Goal: Participate in discussion: Engage in conversation with other users on a specific topic

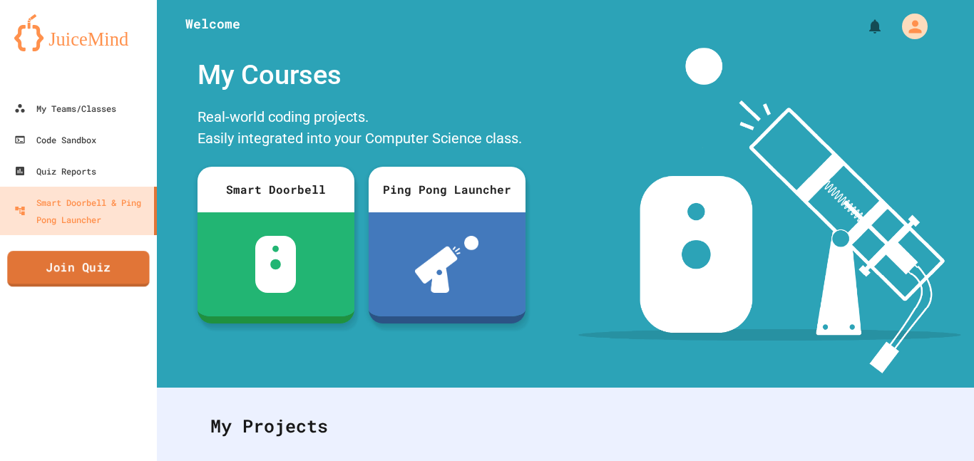
click at [63, 275] on link "Join Quiz" at bounding box center [78, 269] width 142 height 36
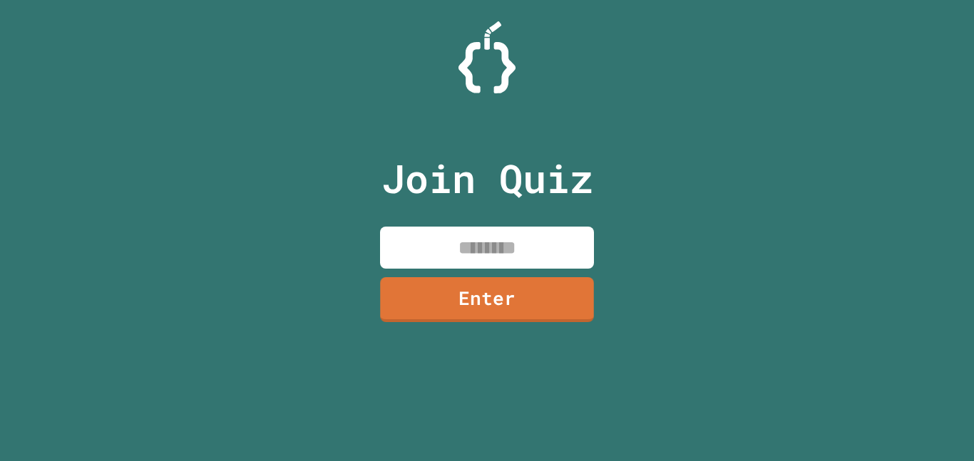
click at [566, 261] on input at bounding box center [487, 248] width 214 height 42
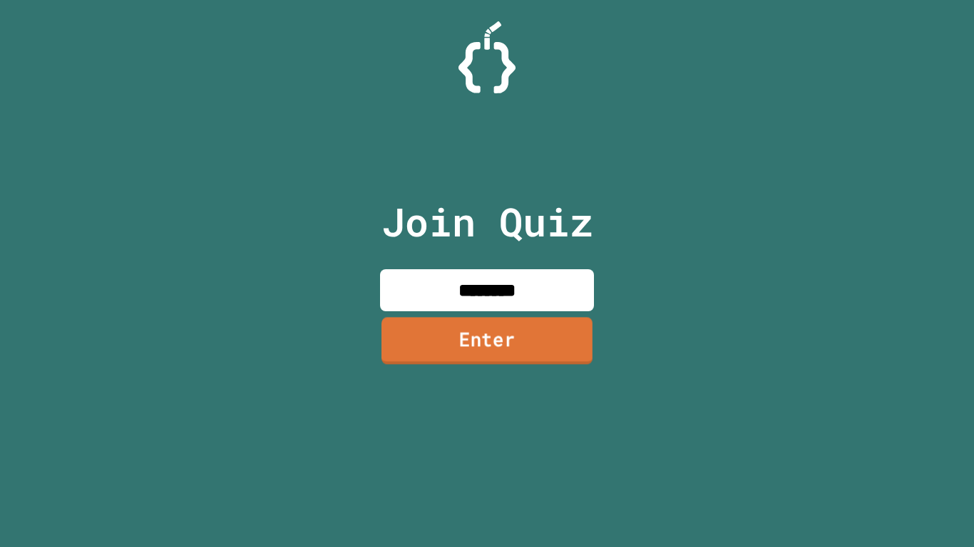
type input "********"
click at [547, 352] on link "Enter" at bounding box center [487, 342] width 222 height 47
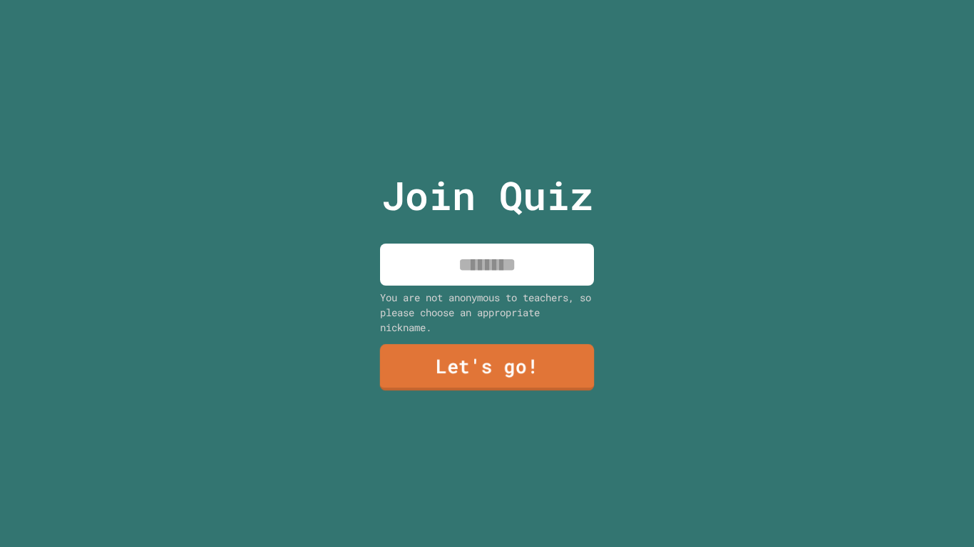
click at [508, 280] on input at bounding box center [487, 265] width 214 height 42
type input "******"
click at [487, 371] on link "Let's go!" at bounding box center [486, 367] width 215 height 46
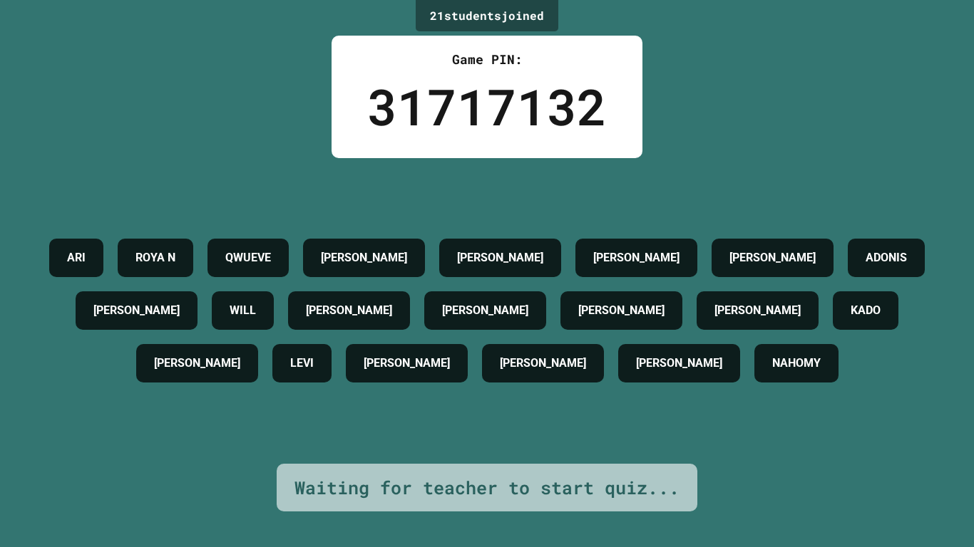
drag, startPoint x: 197, startPoint y: 84, endPoint x: 219, endPoint y: 100, distance: 26.9
click at [205, 120] on div "21 student s joined Game PIN: 31717132 [PERSON_NAME] AIDEN [PERSON_NAME] [PERSO…" at bounding box center [487, 273] width 974 height 547
click at [204, 118] on div "21 student s joined Game PIN: 31717132 [PERSON_NAME] AIDEN [PERSON_NAME] [PERSO…" at bounding box center [487, 273] width 974 height 547
click at [205, 118] on div "21 student s joined Game PIN: 31717132 [PERSON_NAME] AIDEN [PERSON_NAME] [PERSO…" at bounding box center [487, 273] width 974 height 547
click at [210, 119] on div "21 student s joined Game PIN: 31717132 [PERSON_NAME] AIDEN [PERSON_NAME] [PERSO…" at bounding box center [487, 273] width 974 height 547
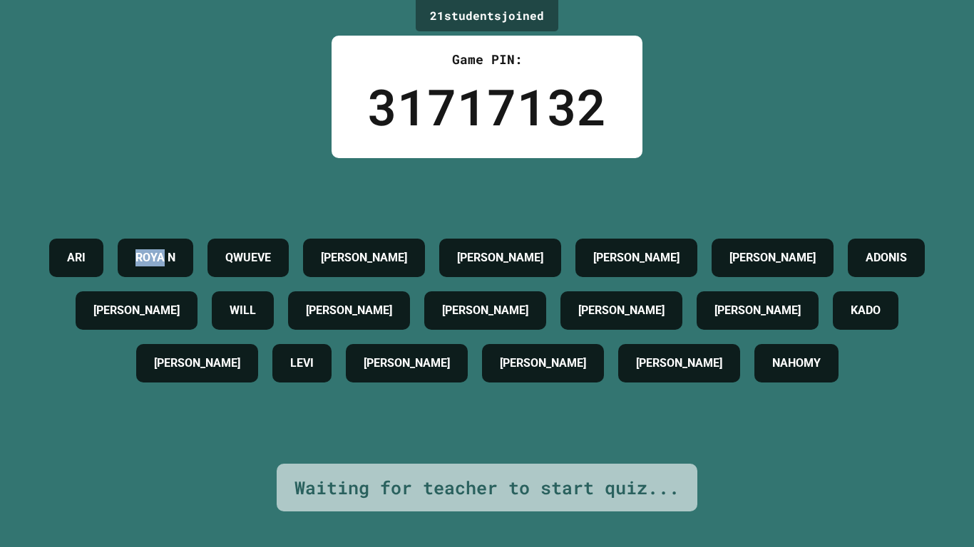
click at [210, 119] on div "21 student s joined Game PIN: 31717132 [PERSON_NAME] AIDEN [PERSON_NAME] [PERSO…" at bounding box center [487, 273] width 974 height 547
click at [210, 120] on div "21 student s joined Game PIN: 31717132 [PERSON_NAME] AIDEN [PERSON_NAME] [PERSO…" at bounding box center [487, 273] width 974 height 547
click at [219, 105] on div "21 student s joined Game PIN: 31717132 [PERSON_NAME] AIDEN [PERSON_NAME] [PERSO…" at bounding box center [487, 273] width 974 height 547
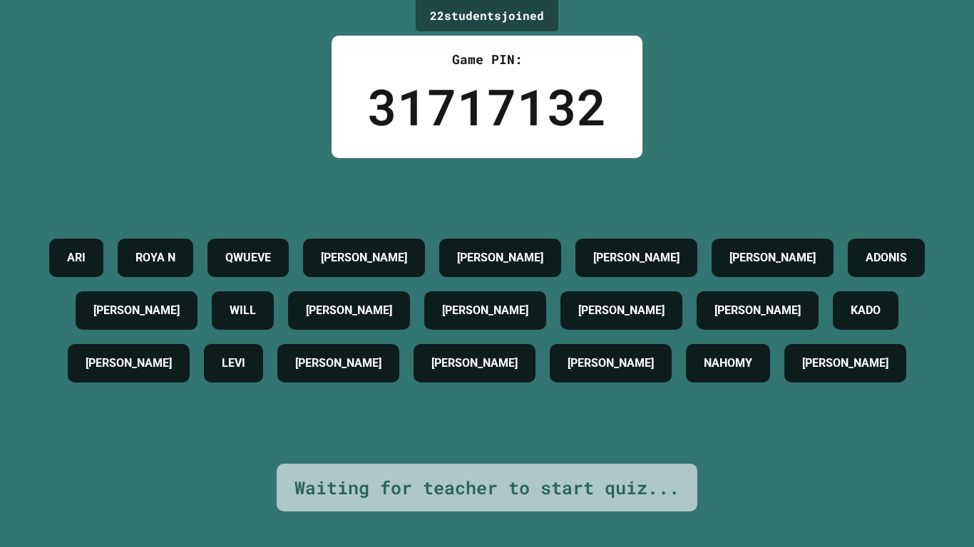
click at [176, 116] on div "22 student s joined Game PIN: 31717132 [PERSON_NAME] AIDEN [PERSON_NAME] [PERSO…" at bounding box center [487, 273] width 974 height 547
click at [172, 110] on div "22 student s joined Game PIN: 31717132 [PERSON_NAME] AIDEN [PERSON_NAME] [PERSO…" at bounding box center [487, 273] width 974 height 547
click at [172, 109] on div "22 student s joined Game PIN: 31717132 [PERSON_NAME] AIDEN [PERSON_NAME] [PERSO…" at bounding box center [487, 273] width 974 height 547
click at [174, 108] on div "22 student s joined Game PIN: 31717132 [PERSON_NAME] AIDEN [PERSON_NAME] [PERSO…" at bounding box center [487, 273] width 974 height 547
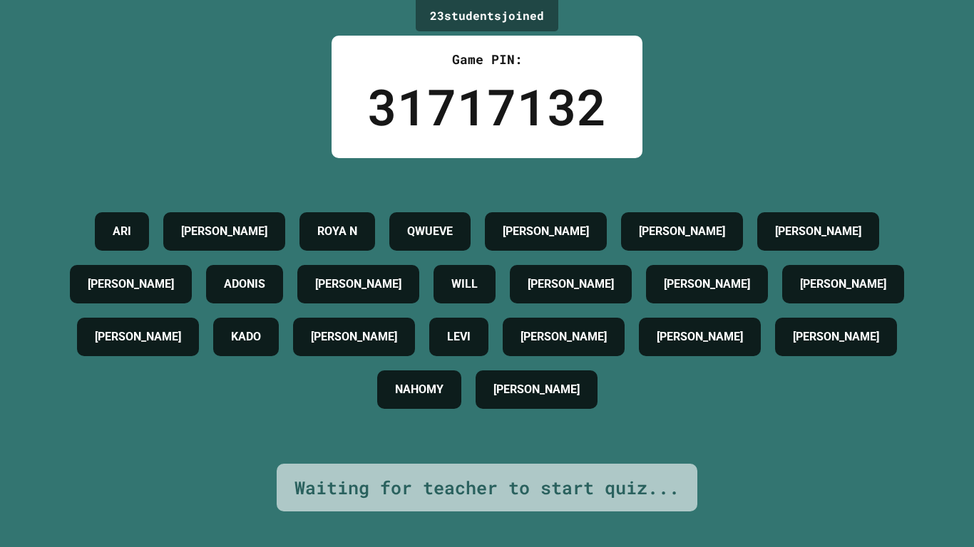
drag, startPoint x: 172, startPoint y: 94, endPoint x: 170, endPoint y: 83, distance: 11.1
click at [170, 84] on div "23 student s joined Game PIN: 31717132 [PERSON_NAME] [PERSON_NAME] N QWUEVE AID…" at bounding box center [487, 273] width 974 height 547
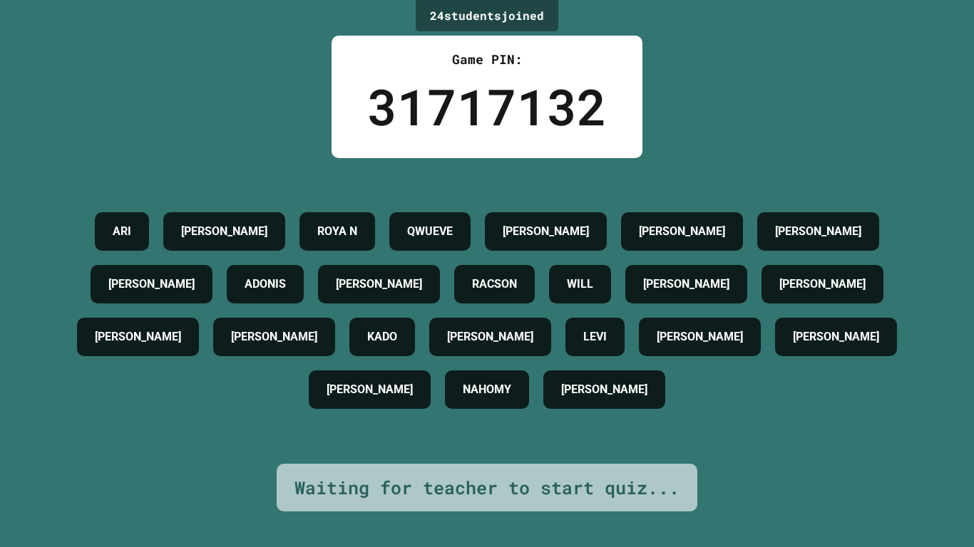
click at [192, 72] on div "24 student s joined Game PIN: 31717132 [PERSON_NAME] [PERSON_NAME] N QWUEVE AID…" at bounding box center [487, 273] width 974 height 547
click at [188, 67] on div "24 student s joined Game PIN: 31717132 [PERSON_NAME] [PERSON_NAME] N QWUEVE AID…" at bounding box center [487, 273] width 974 height 547
click at [188, 66] on div "24 student s joined Game PIN: 31717132 [PERSON_NAME] [PERSON_NAME] N QWUEVE AID…" at bounding box center [487, 273] width 974 height 547
click at [189, 68] on div "24 student s joined Game PIN: 31717132 [PERSON_NAME] [PERSON_NAME] N QWUEVE AID…" at bounding box center [487, 273] width 974 height 547
click at [189, 67] on div "24 student s joined Game PIN: 31717132 [PERSON_NAME] [PERSON_NAME] N QWUEVE AID…" at bounding box center [487, 273] width 974 height 547
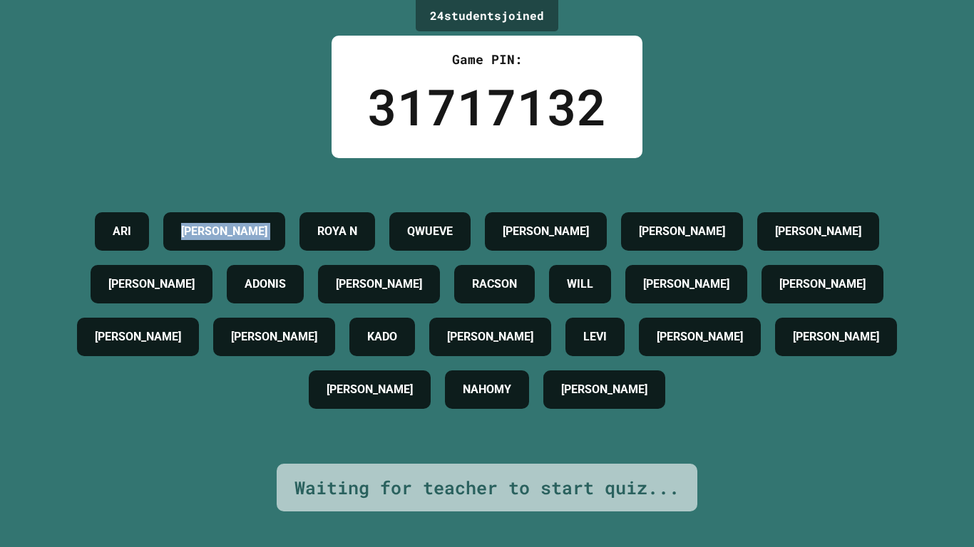
click at [189, 66] on div "24 student s joined Game PIN: 31717132 [PERSON_NAME] [PERSON_NAME] N QWUEVE AID…" at bounding box center [487, 273] width 974 height 547
click at [189, 68] on div "24 student s joined Game PIN: 31717132 [PERSON_NAME] [PERSON_NAME] N QWUEVE AID…" at bounding box center [487, 273] width 974 height 547
click at [188, 71] on div "24 student s joined Game PIN: 31717132 [PERSON_NAME] [PERSON_NAME] N QWUEVE AID…" at bounding box center [487, 273] width 974 height 547
click at [187, 71] on div "24 student s joined Game PIN: 31717132 [PERSON_NAME] [PERSON_NAME] N QWUEVE AID…" at bounding box center [487, 273] width 974 height 547
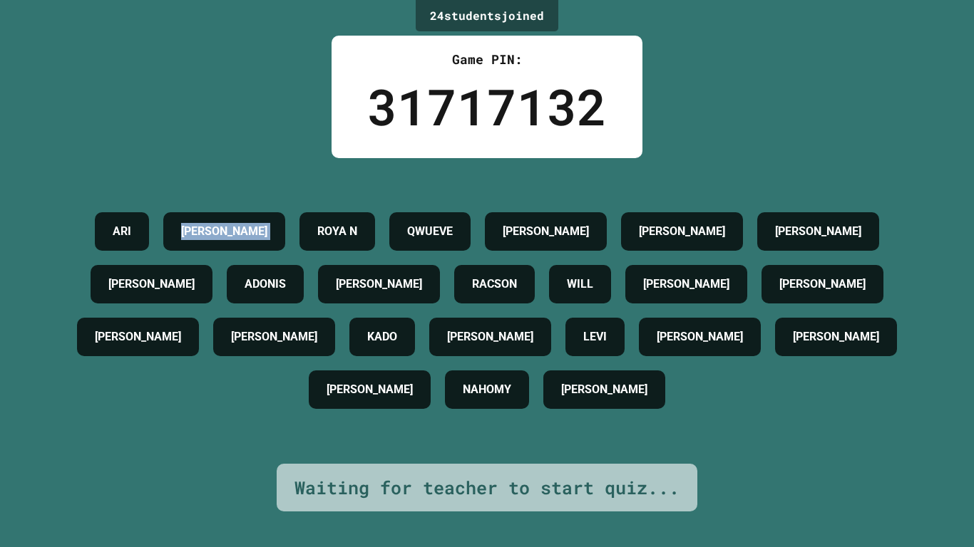
click at [187, 68] on div "24 student s joined Game PIN: 31717132 [PERSON_NAME] [PERSON_NAME] N QWUEVE AID…" at bounding box center [487, 273] width 974 height 547
click at [186, 67] on div "24 student s joined Game PIN: 31717132 [PERSON_NAME] [PERSON_NAME] N QWUEVE AID…" at bounding box center [487, 273] width 974 height 547
click at [186, 70] on div "24 student s joined Game PIN: 31717132 [PERSON_NAME] [PERSON_NAME] N QWUEVE AID…" at bounding box center [487, 273] width 974 height 547
click at [186, 67] on div "24 student s joined Game PIN: 31717132 [PERSON_NAME] [PERSON_NAME] N QWUEVE AID…" at bounding box center [487, 273] width 974 height 547
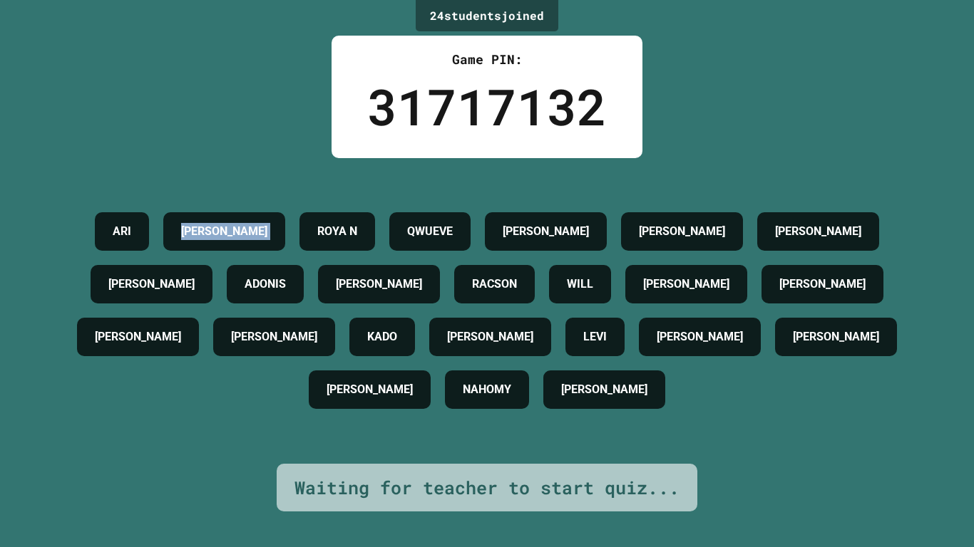
click at [184, 71] on div "24 student s joined Game PIN: 31717132 [PERSON_NAME] [PERSON_NAME] N QWUEVE AID…" at bounding box center [487, 273] width 974 height 547
drag, startPoint x: 185, startPoint y: 66, endPoint x: 182, endPoint y: 76, distance: 10.4
click at [181, 79] on div "24 student s joined Game PIN: 31717132 [PERSON_NAME] [PERSON_NAME] N QWUEVE AID…" at bounding box center [487, 273] width 974 height 547
click at [180, 76] on div "24 student s joined Game PIN: 31717132 [PERSON_NAME] [PERSON_NAME] N QWUEVE AID…" at bounding box center [487, 273] width 974 height 547
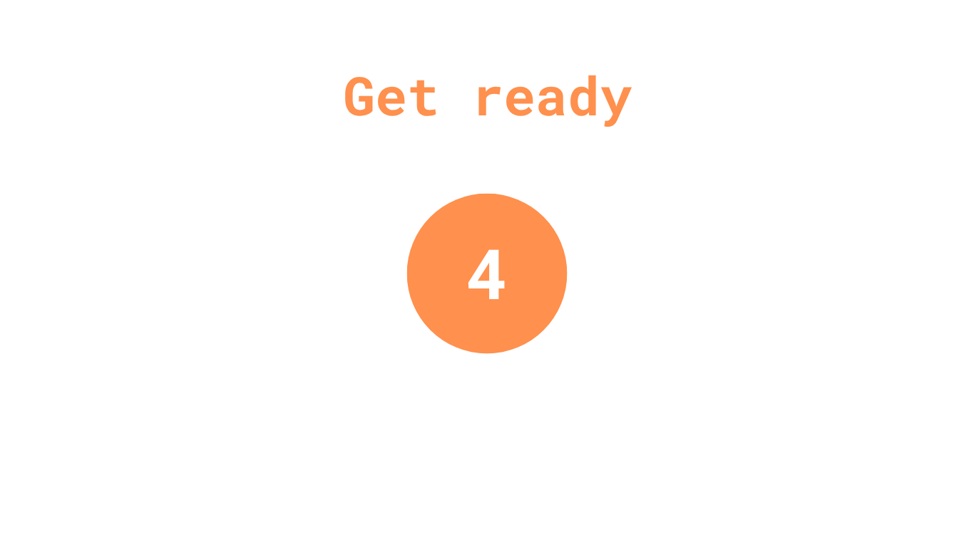
click at [567, 218] on div "Get ready 4" at bounding box center [487, 273] width 974 height 547
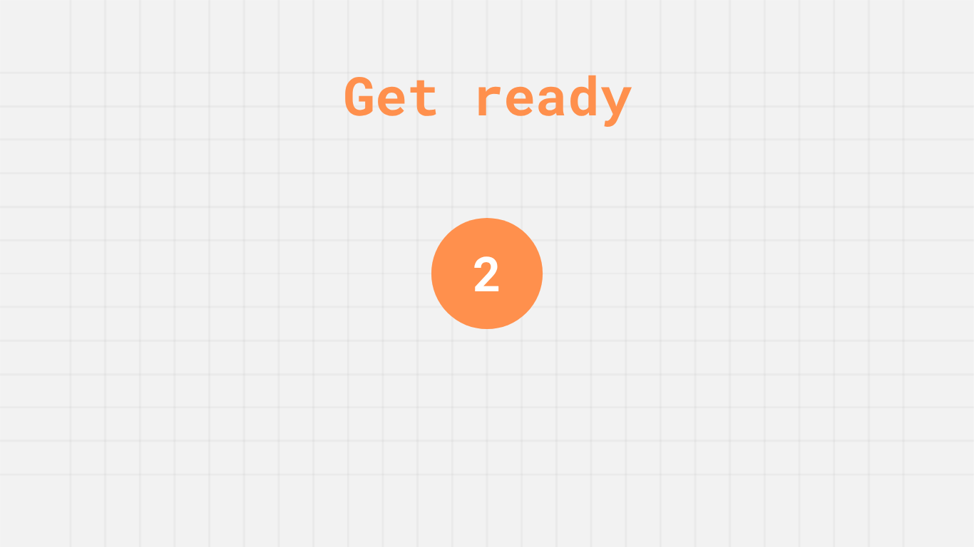
click at [484, 229] on div "2" at bounding box center [486, 273] width 111 height 111
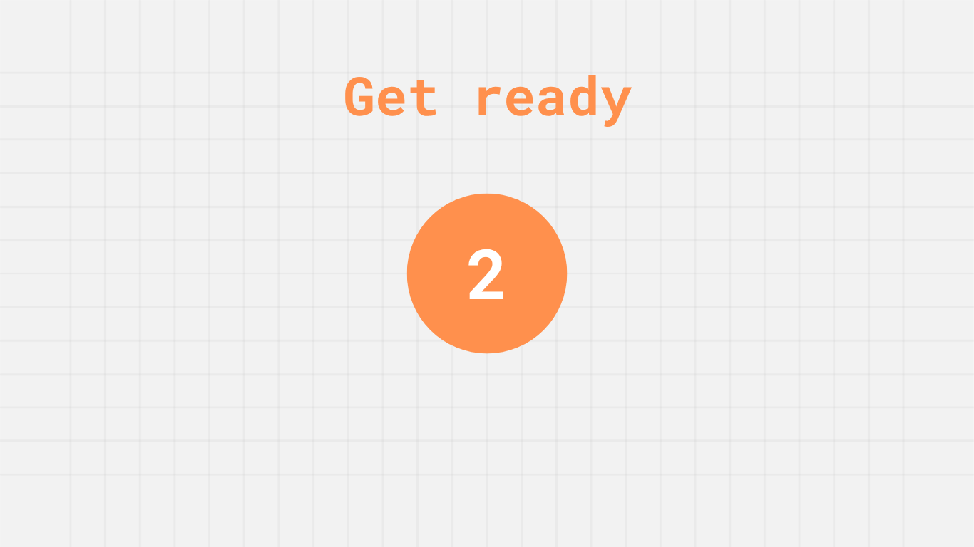
click at [484, 229] on div "2" at bounding box center [486, 274] width 41 height 104
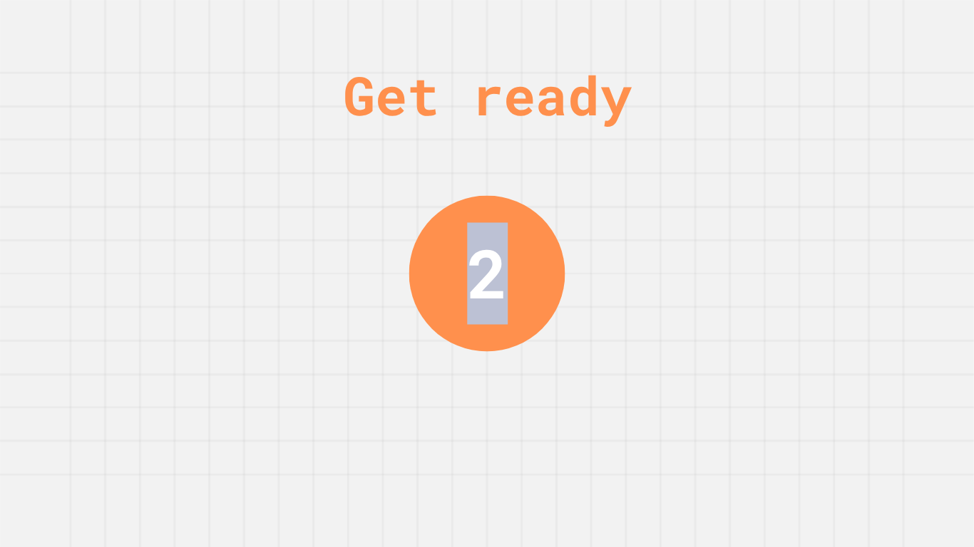
click at [489, 227] on div "2" at bounding box center [487, 274] width 156 height 156
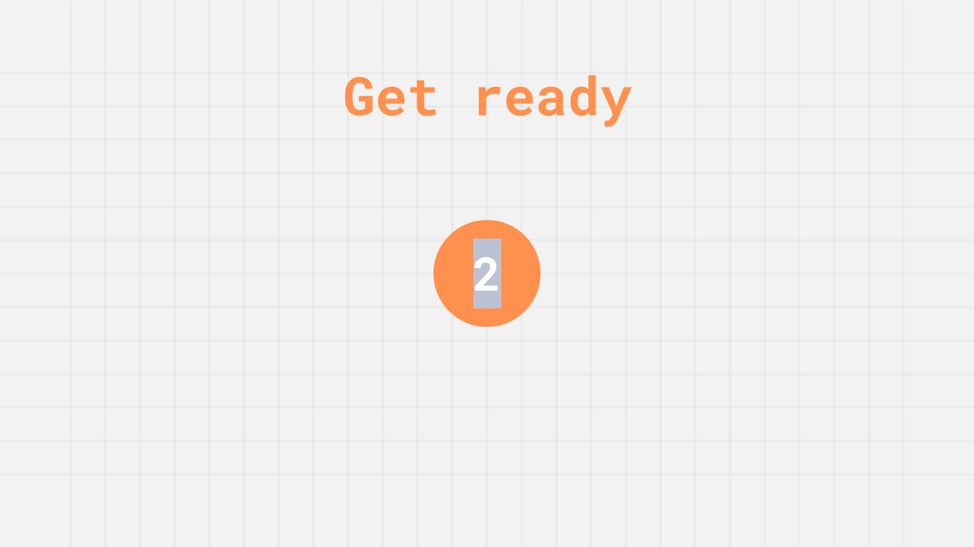
click at [490, 227] on div "2" at bounding box center [486, 273] width 107 height 107
click at [490, 227] on div "1" at bounding box center [486, 273] width 111 height 111
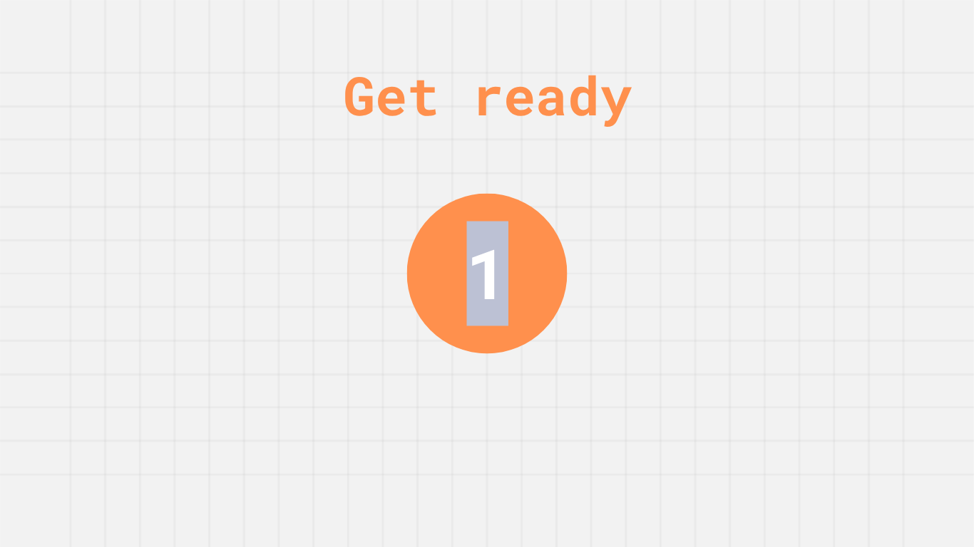
click at [490, 227] on div "1" at bounding box center [486, 274] width 41 height 104
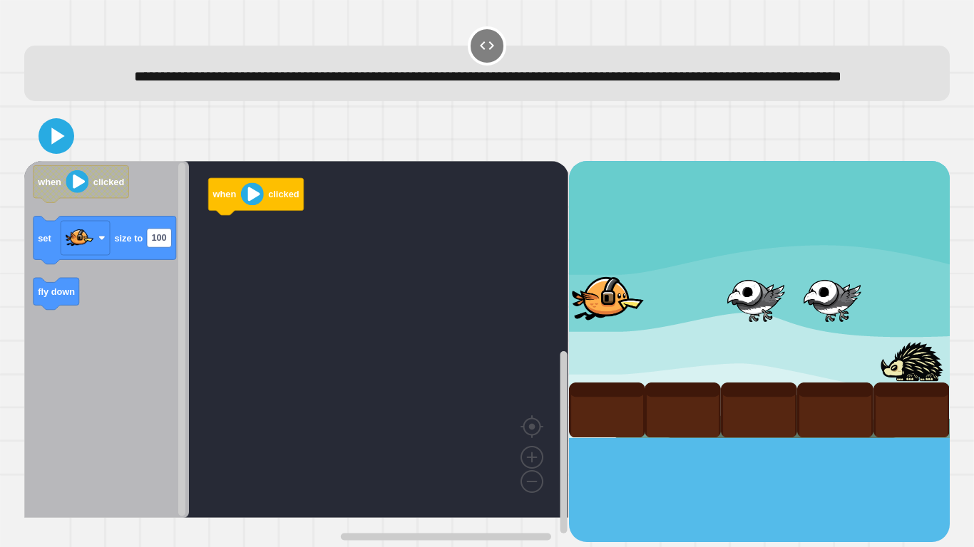
click at [136, 314] on icon "Blockly Workspace" at bounding box center [106, 339] width 165 height 357
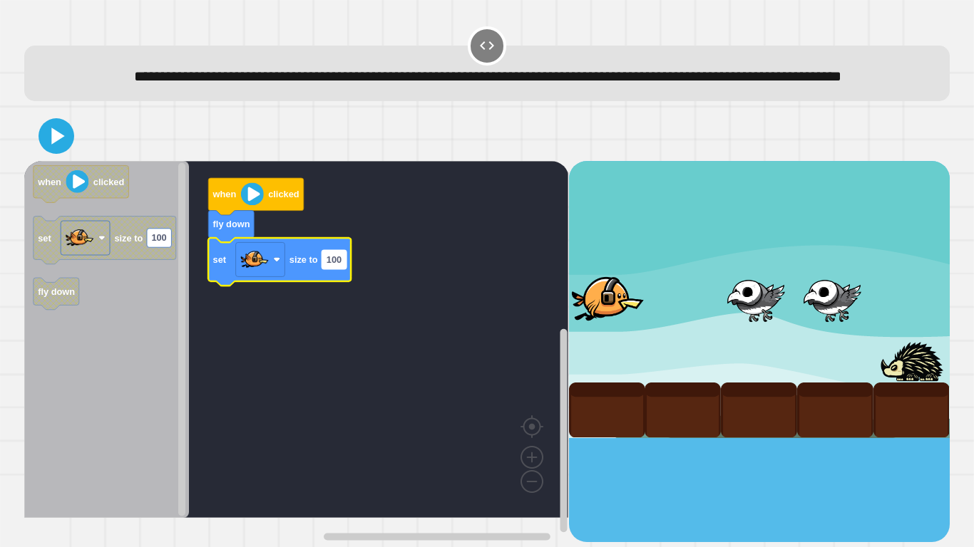
click at [339, 265] on text "100" at bounding box center [333, 259] width 15 height 11
type input "***"
click at [47, 153] on icon at bounding box center [56, 136] width 33 height 33
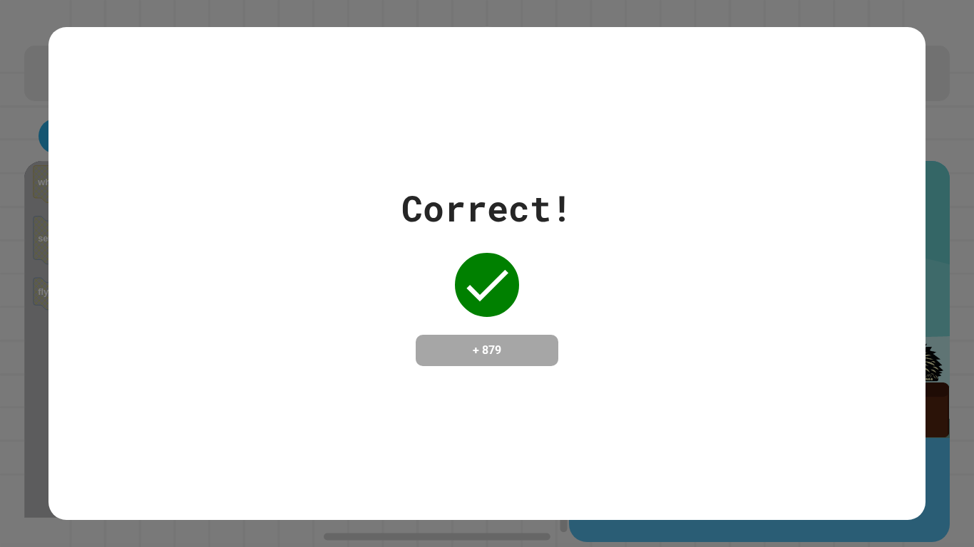
click at [401, 359] on div "Correct! + 879" at bounding box center [486, 274] width 171 height 185
click at [423, 360] on div "+ 879" at bounding box center [487, 350] width 143 height 31
click at [421, 361] on div "+ 879" at bounding box center [487, 350] width 143 height 31
click at [422, 360] on div "+ 879" at bounding box center [487, 350] width 143 height 31
click at [426, 358] on div "+ 879" at bounding box center [487, 350] width 143 height 31
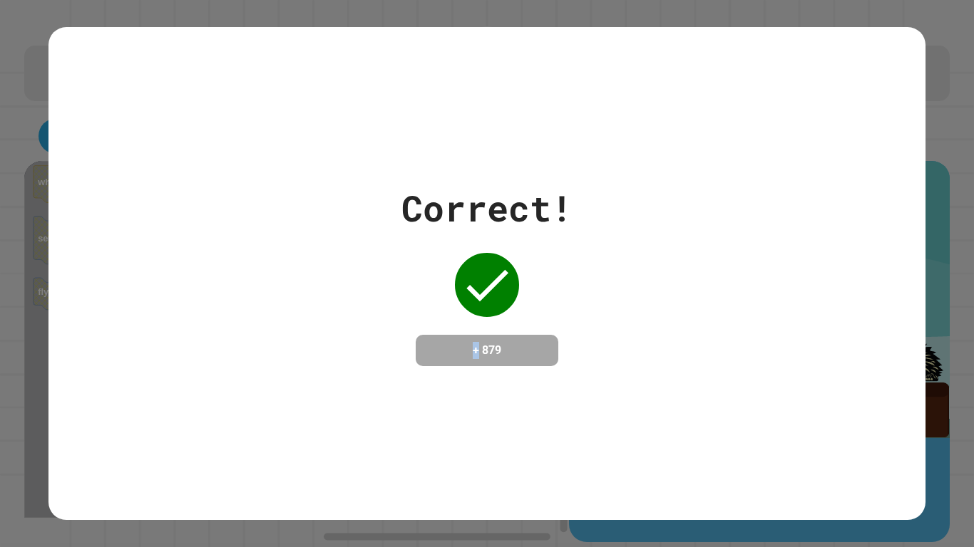
click at [433, 356] on h4 "+ 879" at bounding box center [487, 350] width 114 height 17
click at [422, 411] on div "Correct! + 879" at bounding box center [486, 273] width 876 height 493
click at [423, 412] on div "Correct! + 879" at bounding box center [486, 273] width 876 height 493
click at [425, 412] on div "Correct! + 879" at bounding box center [486, 273] width 876 height 493
click at [429, 407] on div "Correct! + 879" at bounding box center [486, 273] width 876 height 493
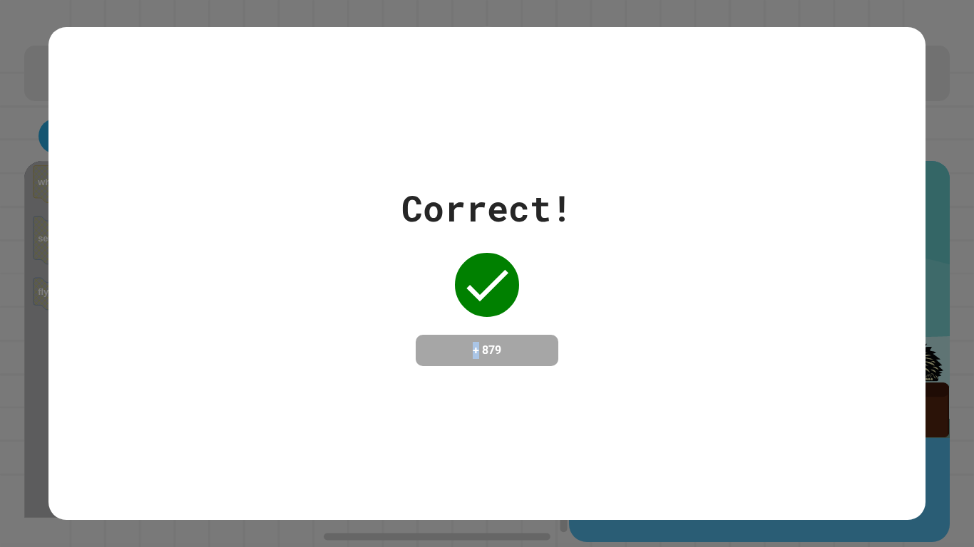
click at [426, 418] on div "Correct! + 879" at bounding box center [486, 273] width 876 height 493
click at [10, 336] on div "Correct! + 879" at bounding box center [487, 273] width 974 height 547
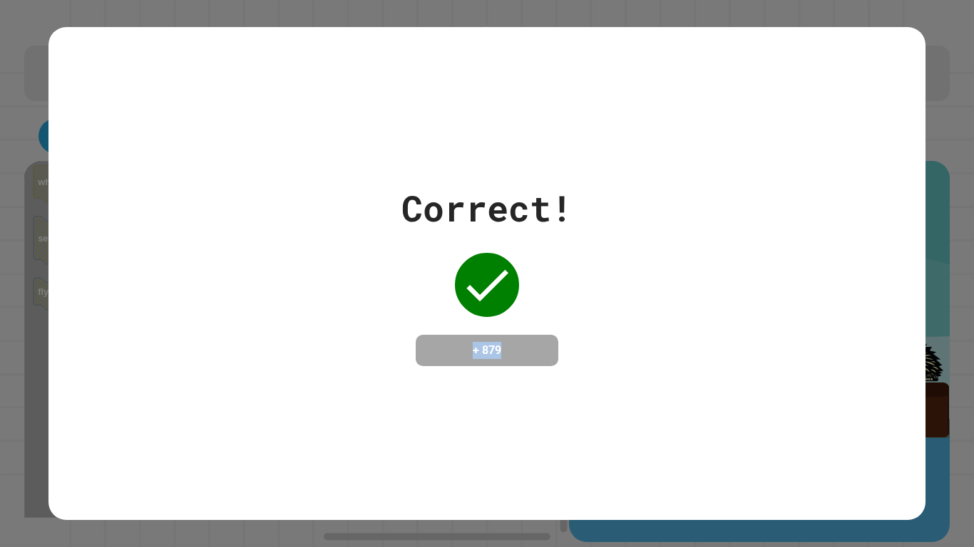
click at [10, 336] on div "Correct! + 879" at bounding box center [487, 273] width 974 height 547
click at [11, 336] on div "Correct! + 879" at bounding box center [487, 273] width 974 height 547
drag, startPoint x: 24, startPoint y: 316, endPoint x: 18, endPoint y: 326, distance: 12.1
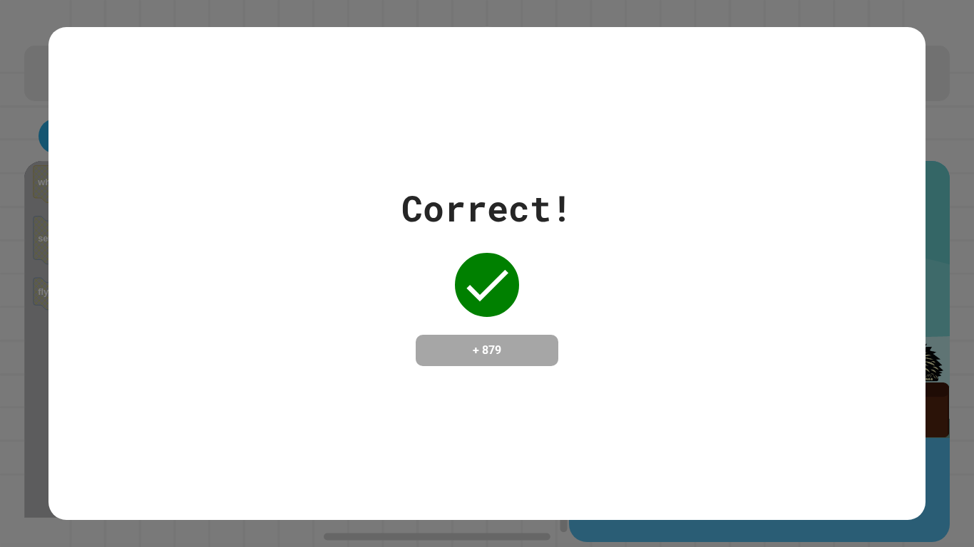
drag, startPoint x: 244, startPoint y: 240, endPoint x: 232, endPoint y: 257, distance: 21.0
click at [230, 257] on div "Correct! + 879" at bounding box center [486, 274] width 876 height 185
click at [347, 287] on div "Correct! + 879" at bounding box center [486, 274] width 876 height 185
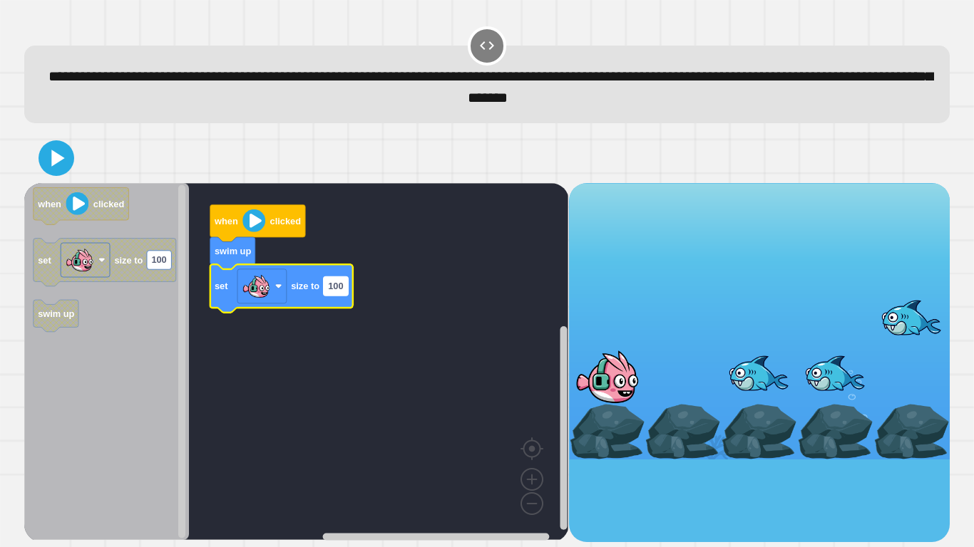
click at [340, 288] on text "100" at bounding box center [335, 286] width 15 height 11
click at [343, 294] on input "***" at bounding box center [336, 288] width 24 height 19
type input "***"
click at [366, 271] on rect "Blockly Workspace" at bounding box center [296, 361] width 544 height 357
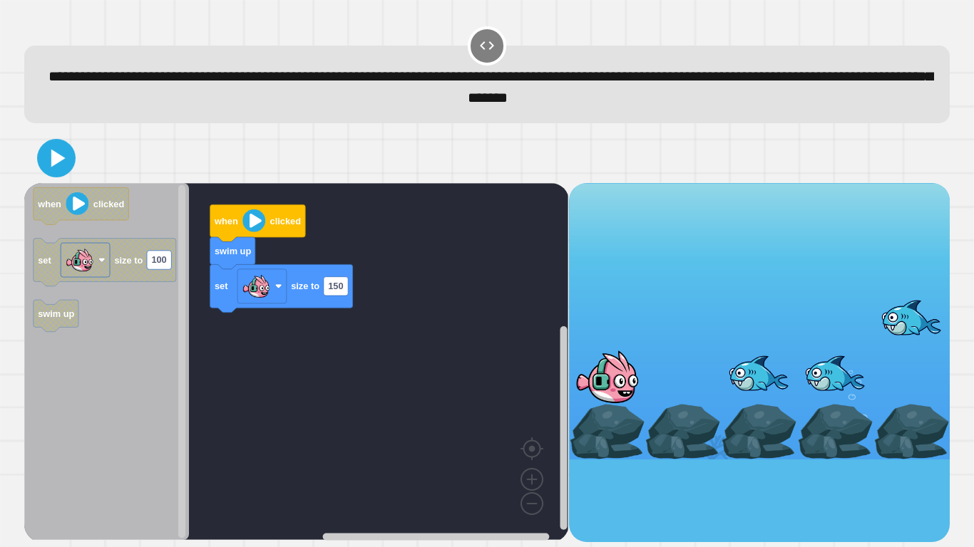
click at [58, 148] on icon at bounding box center [56, 158] width 31 height 31
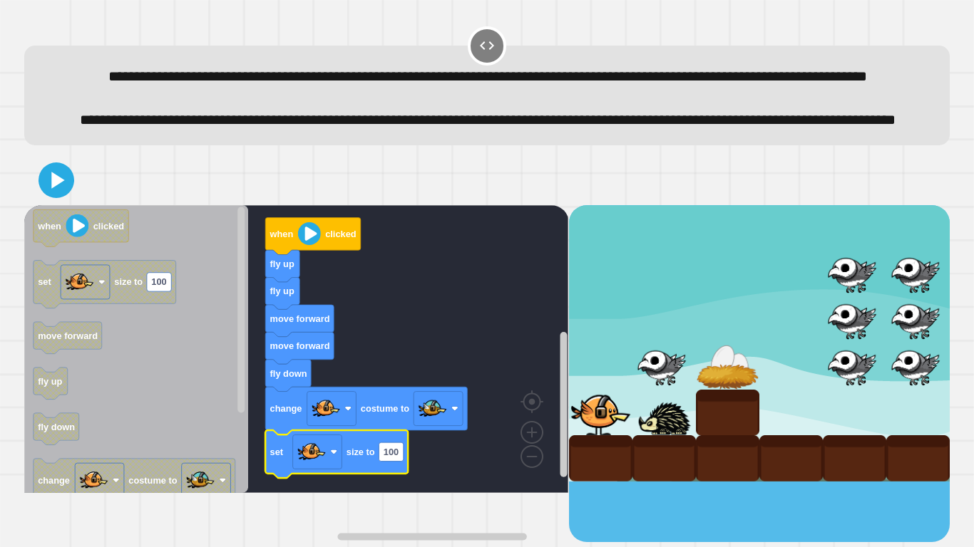
click at [378, 460] on icon "Blockly Workspace" at bounding box center [336, 455] width 143 height 48
click at [387, 460] on rect "Blockly Workspace" at bounding box center [391, 452] width 24 height 19
type input "**"
click at [67, 195] on icon at bounding box center [56, 180] width 29 height 29
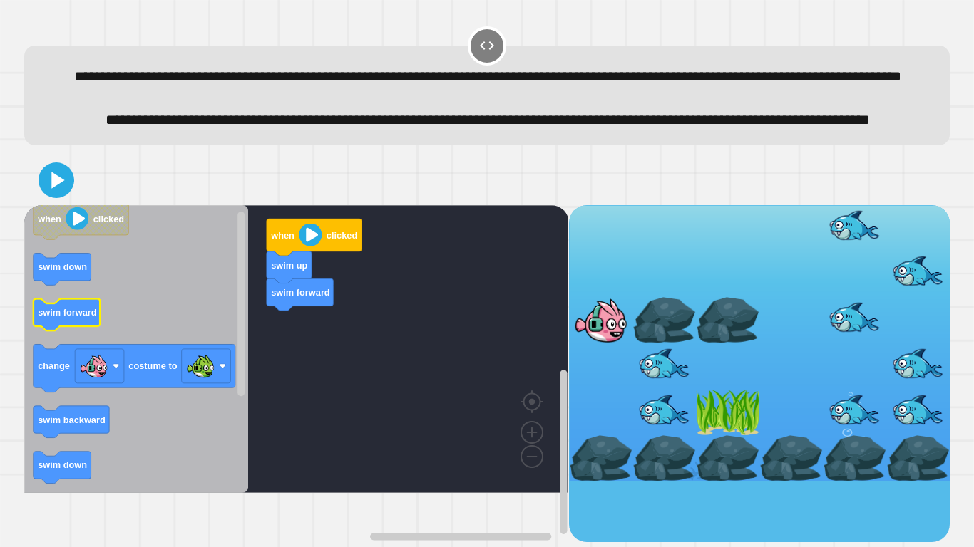
click at [57, 331] on icon "Blockly Workspace" at bounding box center [66, 315] width 67 height 32
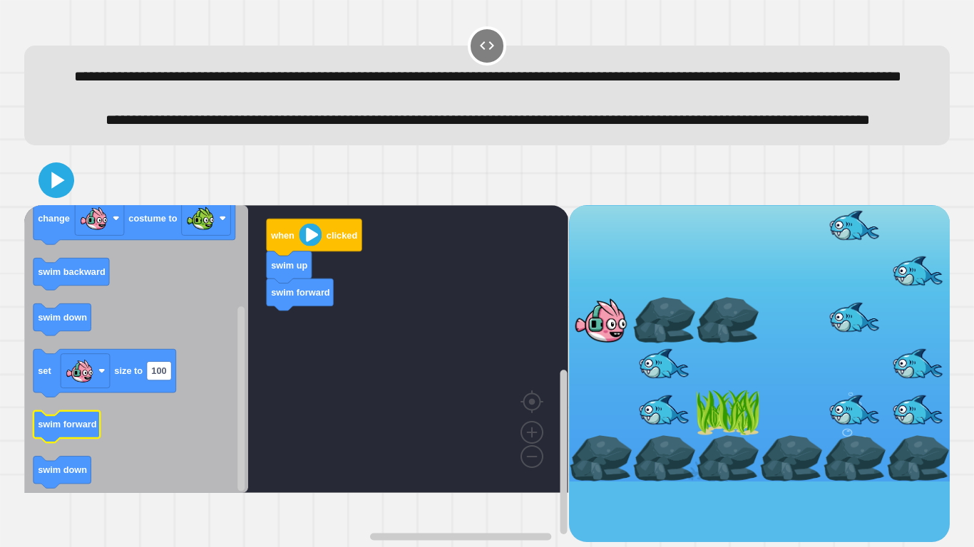
click at [78, 443] on g "swim forward" at bounding box center [66, 427] width 67 height 32
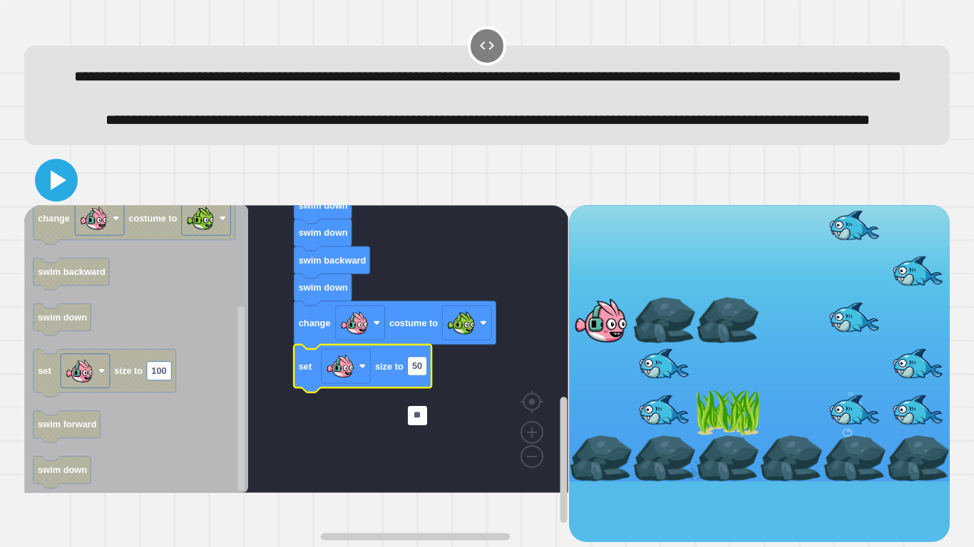
type input "**"
click at [55, 197] on icon at bounding box center [56, 180] width 34 height 34
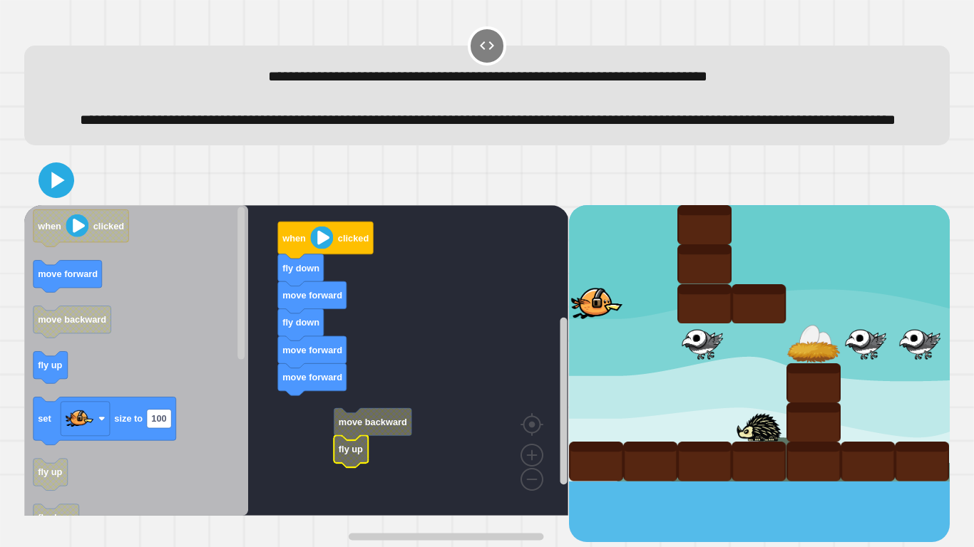
click at [344, 456] on g "when clicked fly down move forward fly down move forward move forward move back…" at bounding box center [306, 360] width 565 height 311
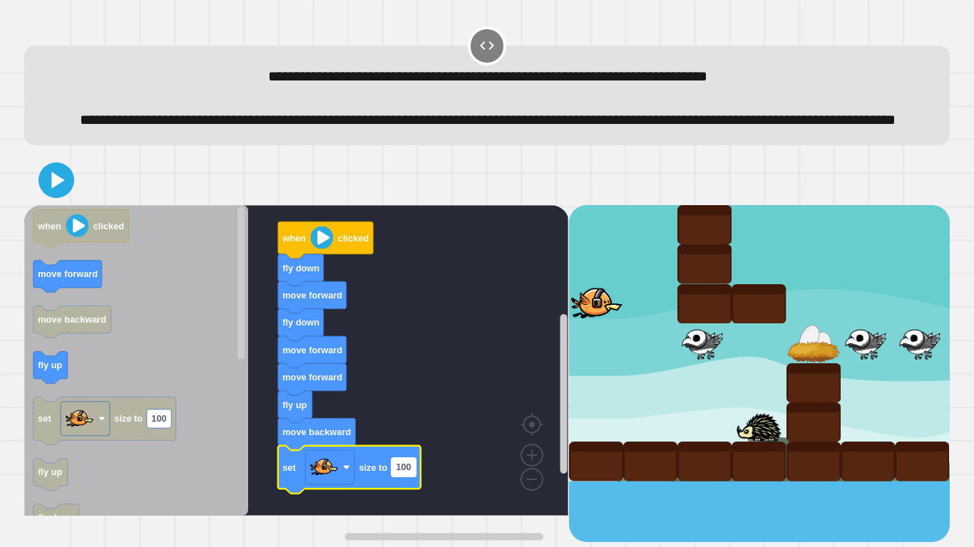
click at [396, 460] on text "100" at bounding box center [403, 467] width 15 height 11
type input "**"
click at [387, 409] on rect "Blockly Workspace" at bounding box center [296, 360] width 544 height 311
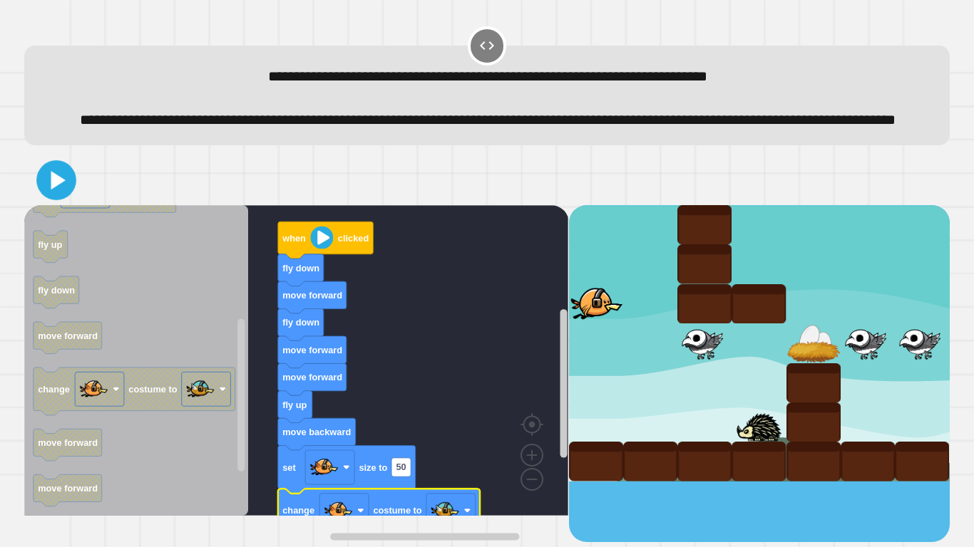
click at [41, 196] on icon at bounding box center [57, 180] width 32 height 32
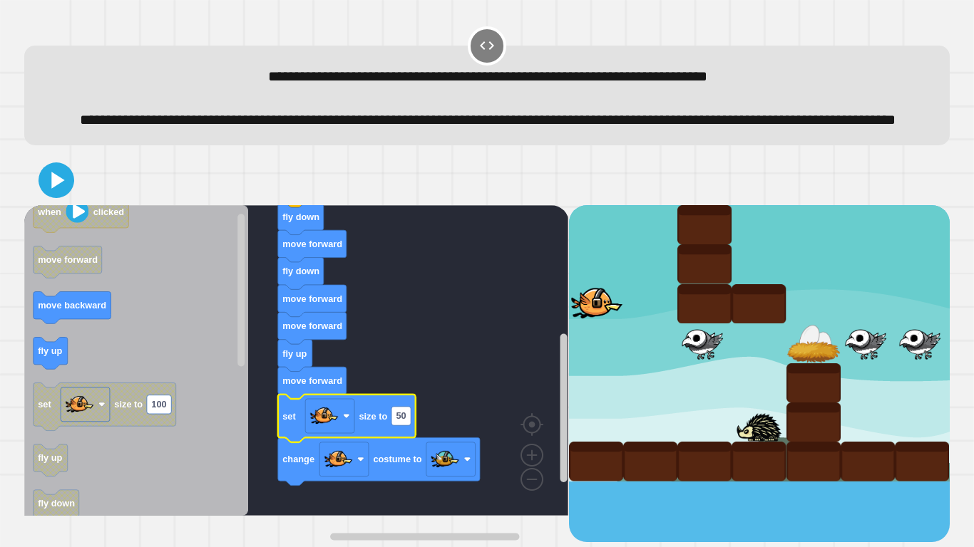
click at [60, 195] on icon at bounding box center [56, 180] width 29 height 29
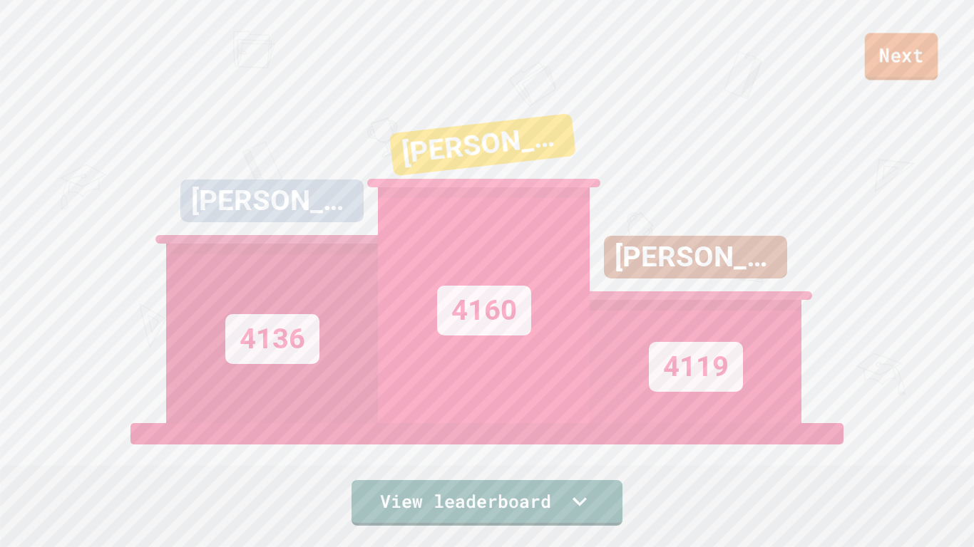
click at [913, 78] on link "Next" at bounding box center [901, 56] width 73 height 47
